Goal: Find specific page/section: Find specific page/section

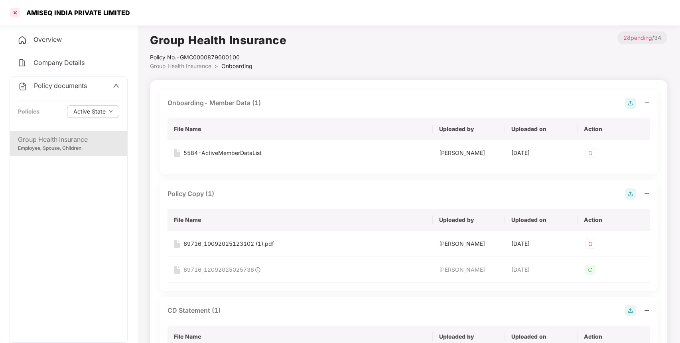
click at [16, 14] on div at bounding box center [15, 12] width 13 height 13
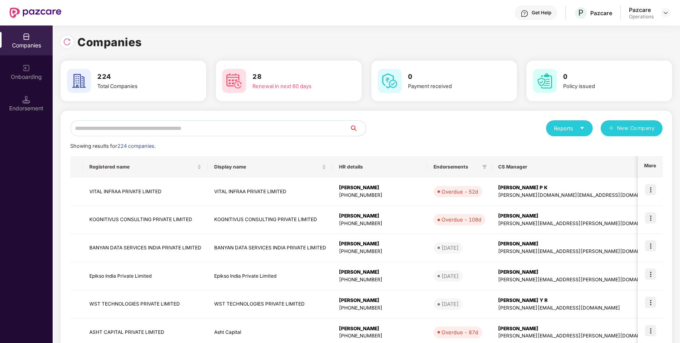
click at [205, 129] on input "text" at bounding box center [209, 128] width 279 height 16
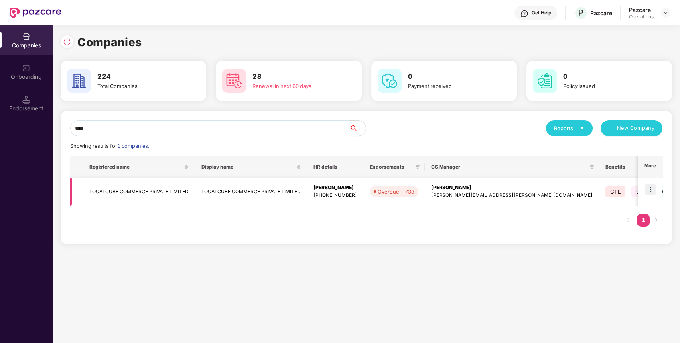
type input "****"
click at [121, 189] on td "LOCALCUBE COMMERCE PRIVATE LIMITED" at bounding box center [139, 192] width 112 height 28
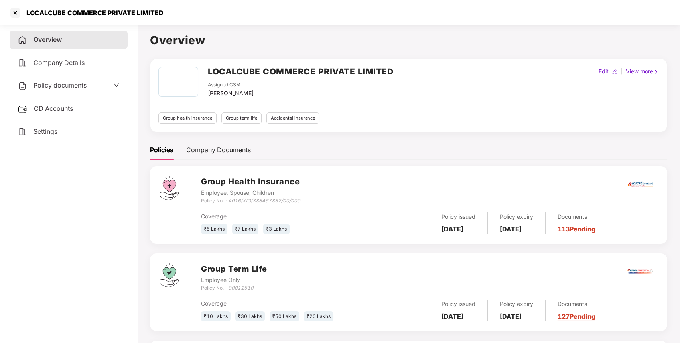
click at [65, 86] on span "Policy documents" at bounding box center [59, 85] width 53 height 8
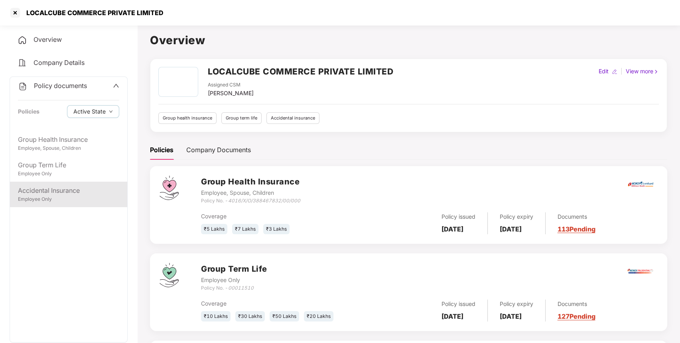
click at [55, 189] on div "Accidental Insurance" at bounding box center [68, 191] width 101 height 10
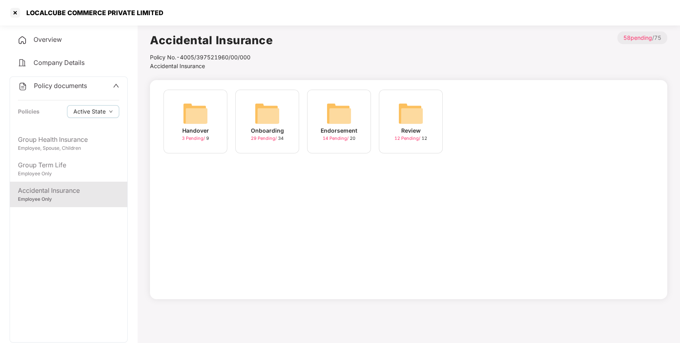
click at [334, 116] on img at bounding box center [339, 114] width 26 height 26
click at [180, 67] on span "Accidental Insurance" at bounding box center [177, 66] width 55 height 7
click at [267, 108] on img at bounding box center [267, 114] width 26 height 26
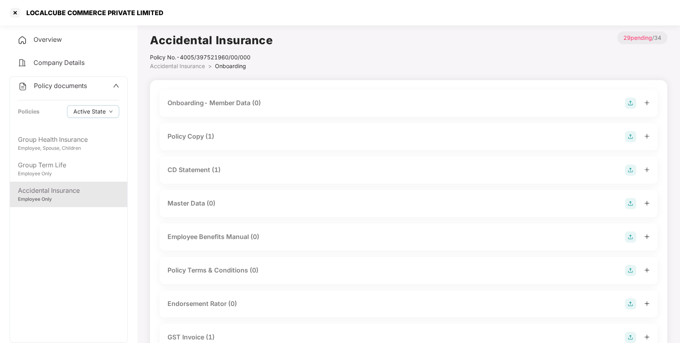
click at [247, 132] on div "Policy Copy (1)" at bounding box center [408, 136] width 482 height 11
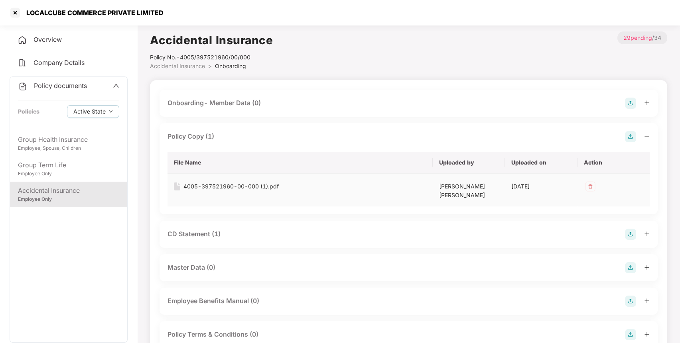
click at [203, 182] on td "4005-397521960-00-000 (1).pdf" at bounding box center [299, 190] width 265 height 33
click at [204, 182] on div "4005-397521960-00-000 (1).pdf" at bounding box center [230, 186] width 95 height 9
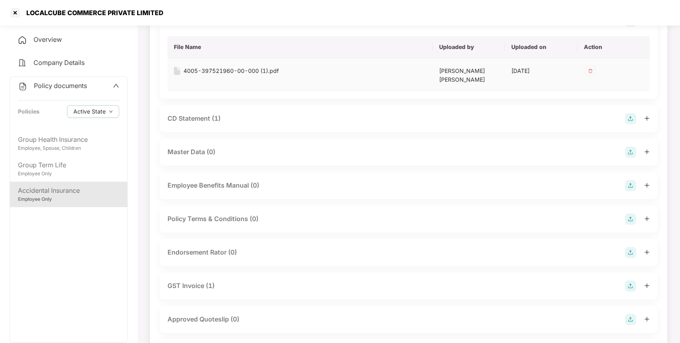
scroll to position [119, 0]
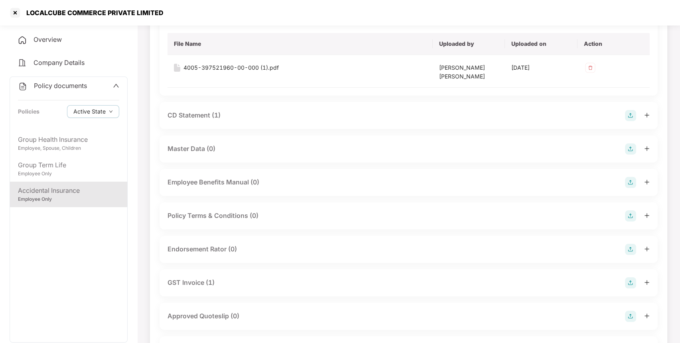
click at [387, 112] on div "CD Statement (1)" at bounding box center [408, 115] width 482 height 11
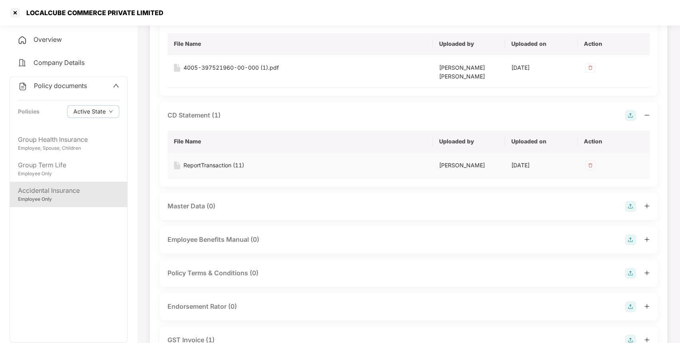
click at [232, 161] on div "ReportTransaction (11)" at bounding box center [213, 165] width 61 height 9
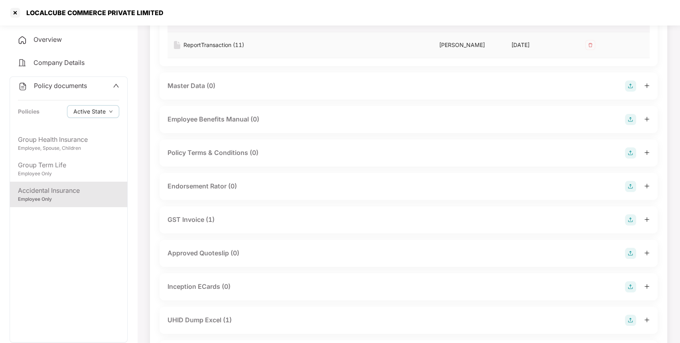
scroll to position [243, 0]
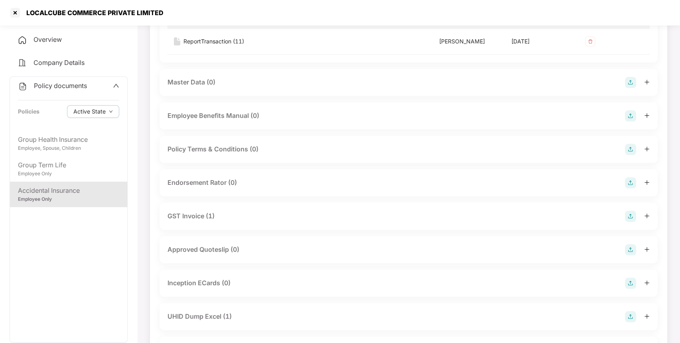
click at [253, 211] on div "GST Invoice (1)" at bounding box center [408, 216] width 482 height 11
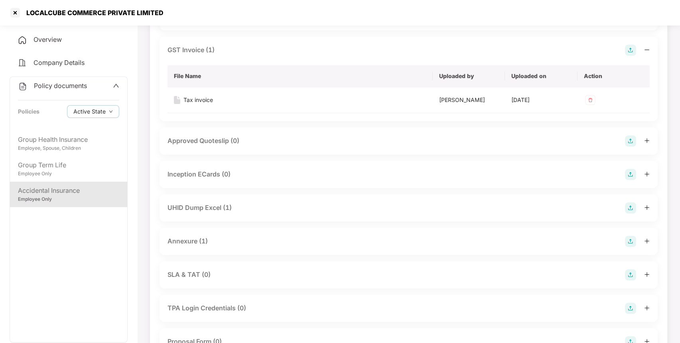
scroll to position [410, 0]
click at [204, 202] on div "UHID Dump Excel (1)" at bounding box center [199, 207] width 64 height 10
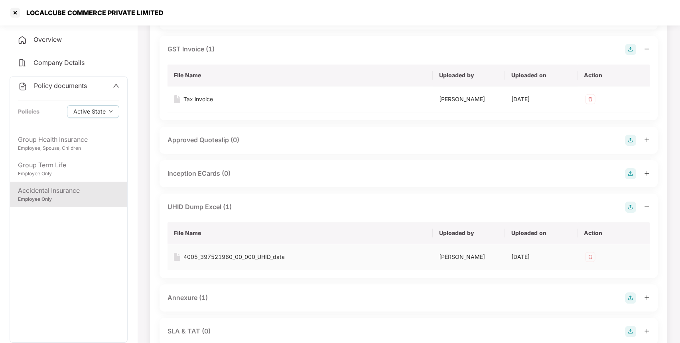
click at [232, 253] on div "4005_397521960_00_000_UHID_data" at bounding box center [233, 257] width 101 height 9
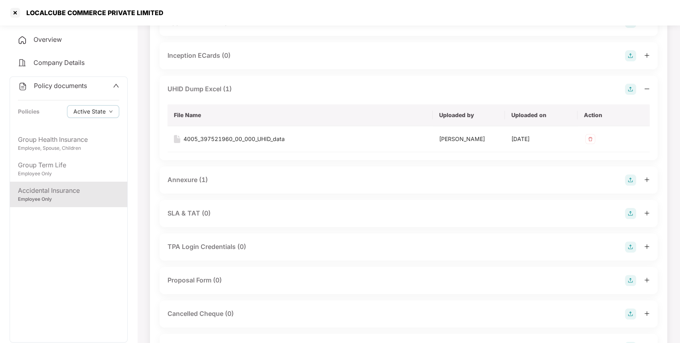
scroll to position [530, 0]
click at [195, 175] on div "Annexure (1)" at bounding box center [187, 178] width 40 height 10
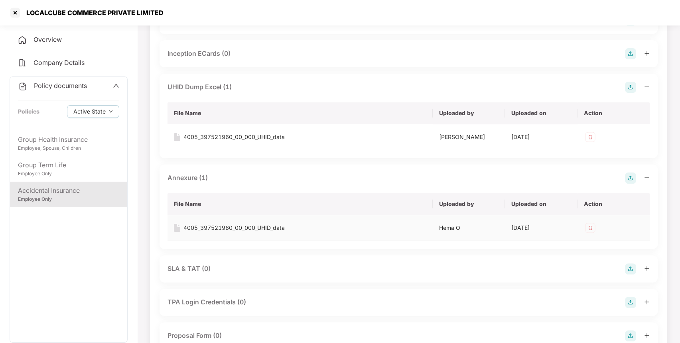
click at [226, 224] on div "4005_397521960_00_000_UHID_data" at bounding box center [233, 228] width 101 height 9
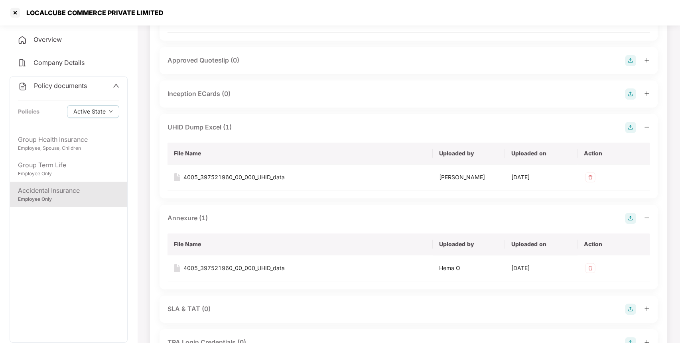
scroll to position [489, 0]
click at [83, 81] on div "Policy documents" at bounding box center [52, 86] width 69 height 10
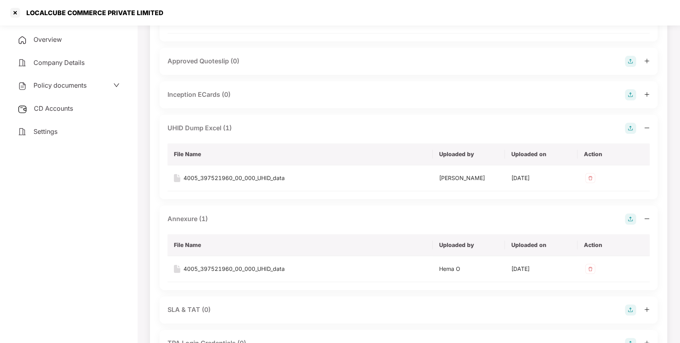
click at [63, 112] on span "CD Accounts" at bounding box center [53, 108] width 39 height 8
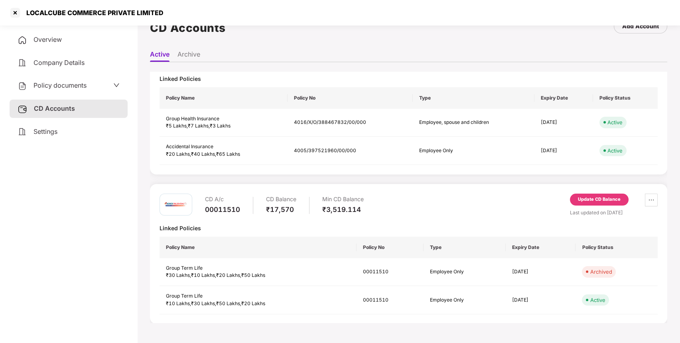
scroll to position [0, 0]
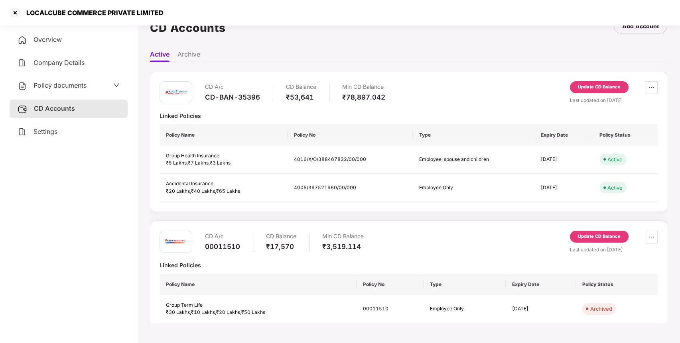
click at [226, 98] on div "CD-BAN-35396" at bounding box center [232, 97] width 55 height 9
copy div "CD-BAN-35396"
